Goal: Register for event/course

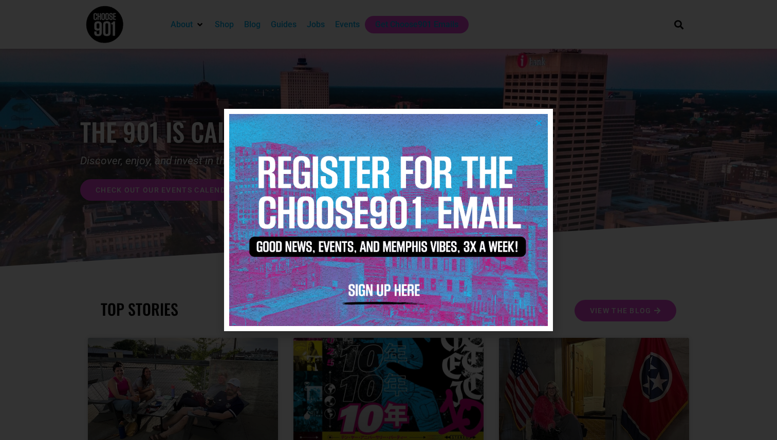
click at [537, 122] on icon "Close" at bounding box center [539, 123] width 8 height 8
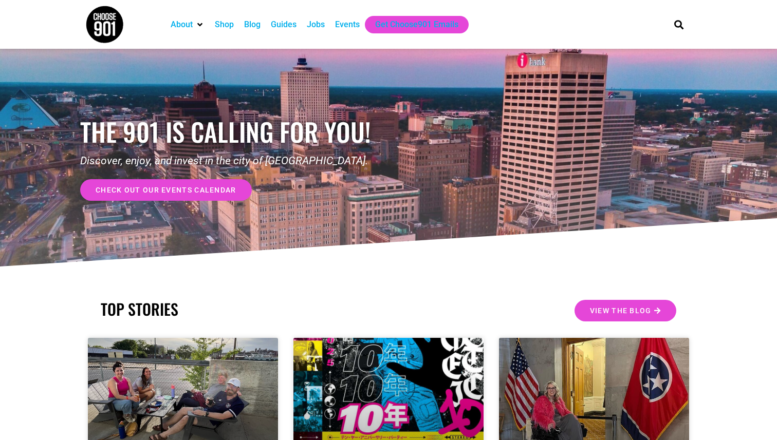
click at [345, 26] on div "Events" at bounding box center [347, 25] width 25 height 12
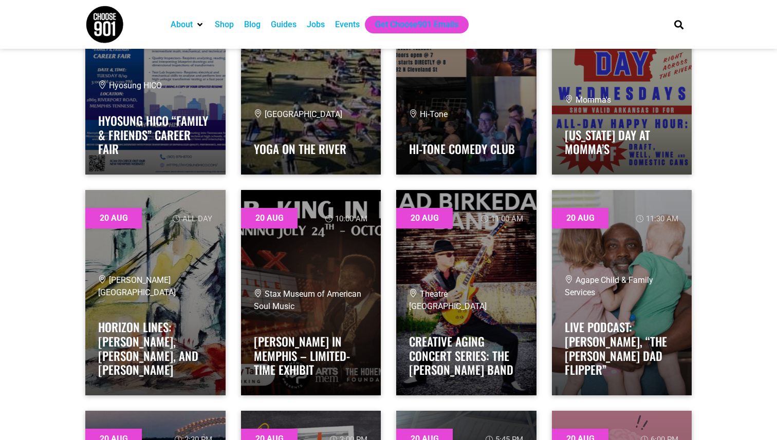
scroll to position [6434, 0]
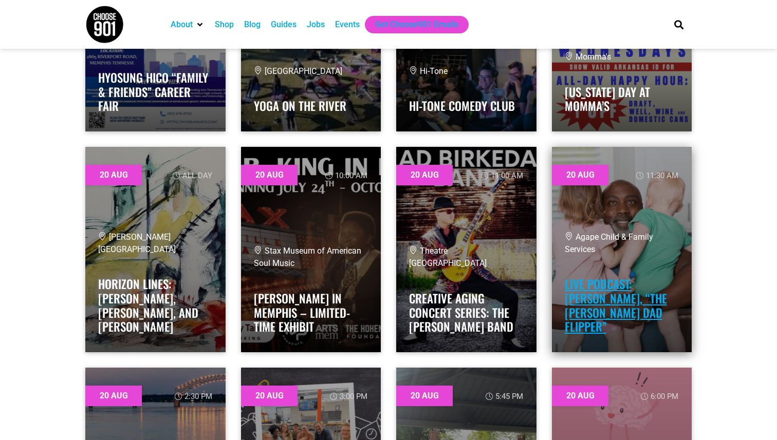
click at [649, 296] on link "Live Podcast: Peter Mutabazi, “The Foster Dad Flipper”" at bounding box center [616, 305] width 102 height 60
